Goal: Navigation & Orientation: Go to known website

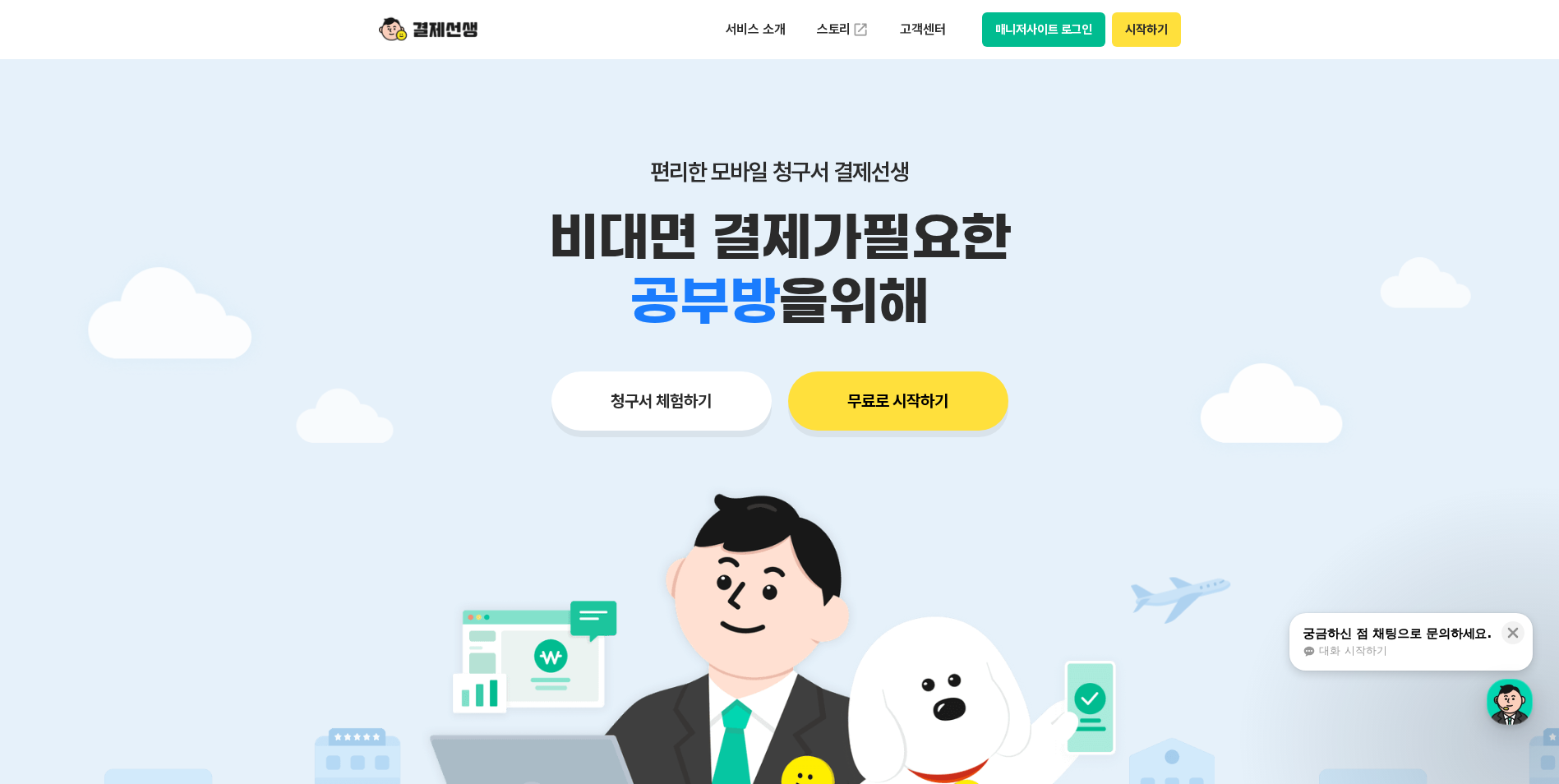
click at [1127, 30] on button "시작하기" at bounding box center [1145, 29] width 68 height 34
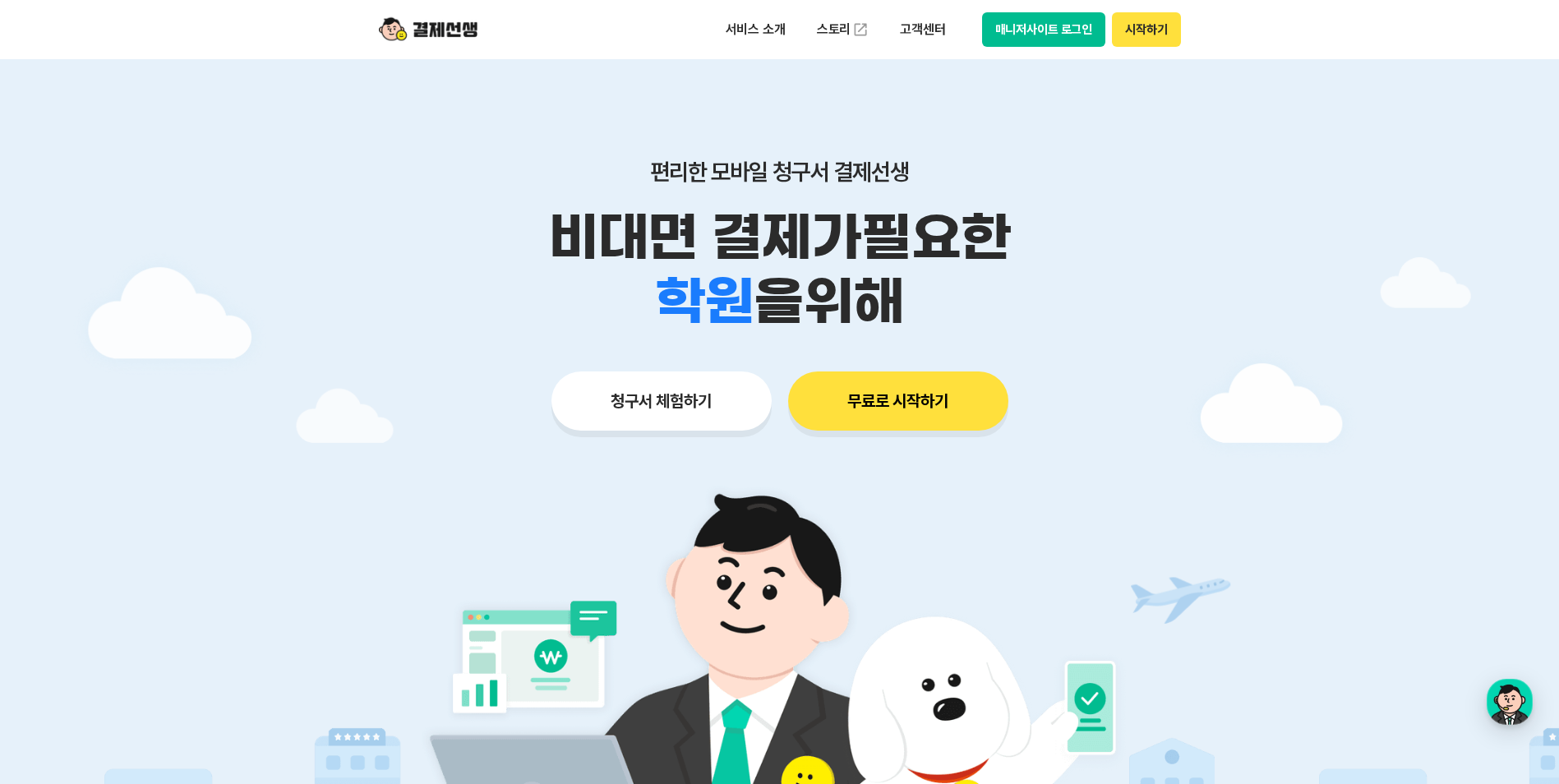
click at [432, 30] on img at bounding box center [428, 29] width 99 height 31
click at [1141, 32] on button "시작하기" at bounding box center [1145, 29] width 68 height 34
click at [1002, 28] on button "매니저사이트 로그인" at bounding box center [1044, 29] width 124 height 34
